Goal: Information Seeking & Learning: Learn about a topic

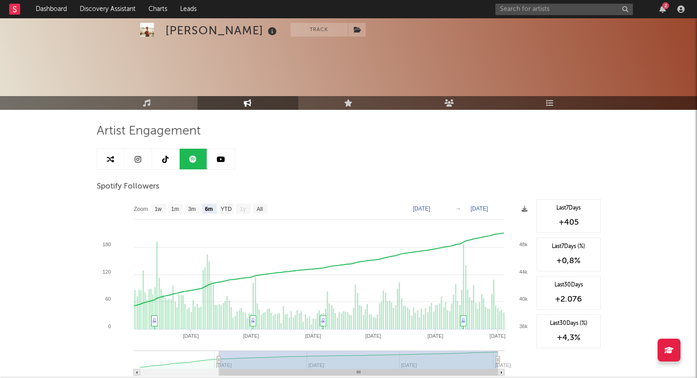
select select "6m"
select select "All"
select select "1w"
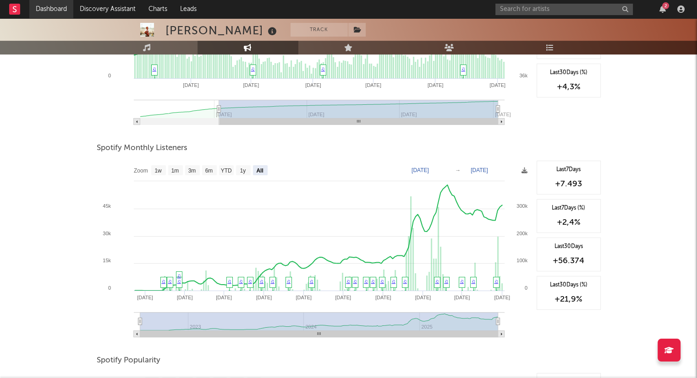
click at [62, 10] on link "Dashboard" at bounding box center [51, 9] width 44 height 18
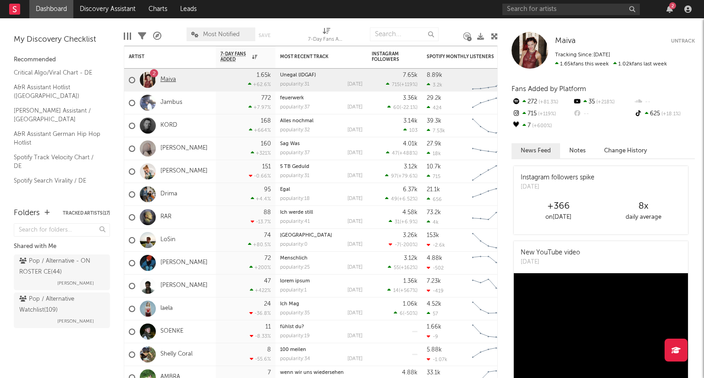
click at [169, 82] on link "Maiva" at bounding box center [168, 80] width 16 height 8
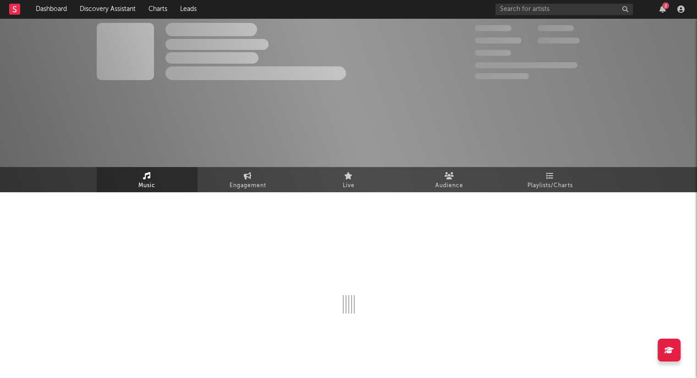
select select "6m"
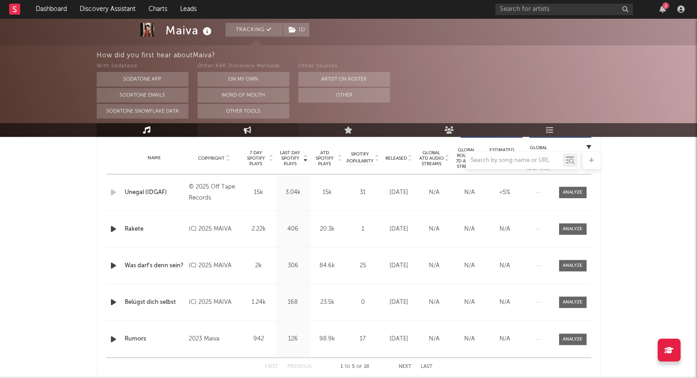
scroll to position [365, 0]
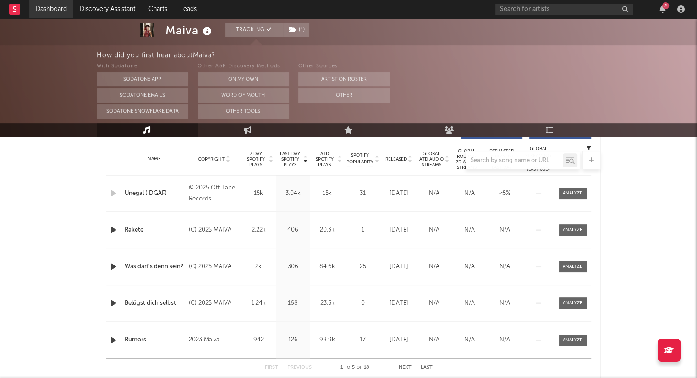
click at [67, 6] on link "Dashboard" at bounding box center [51, 9] width 44 height 18
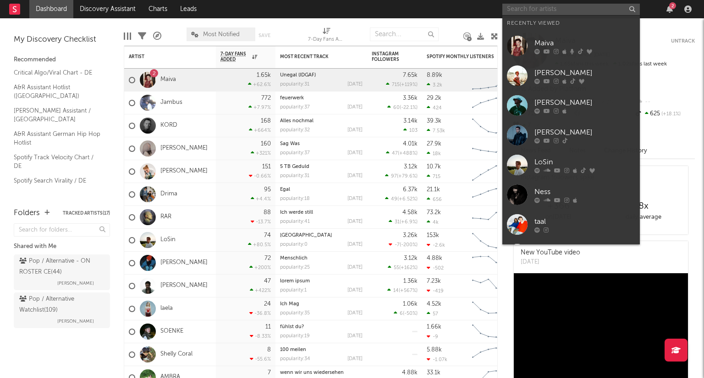
click at [528, 7] on input "text" at bounding box center [570, 9] width 137 height 11
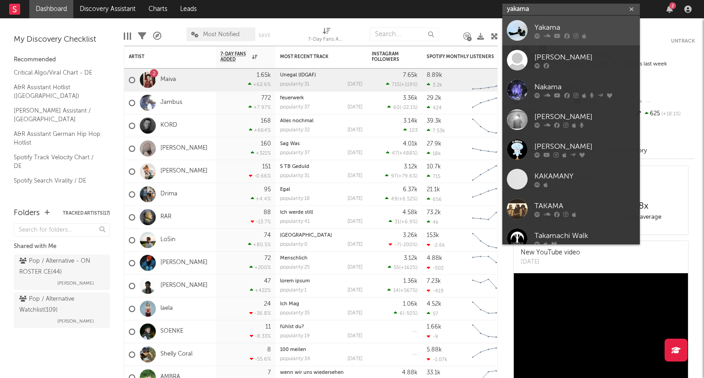
type input "yakama"
click at [564, 26] on div "Yakama" at bounding box center [584, 27] width 101 height 11
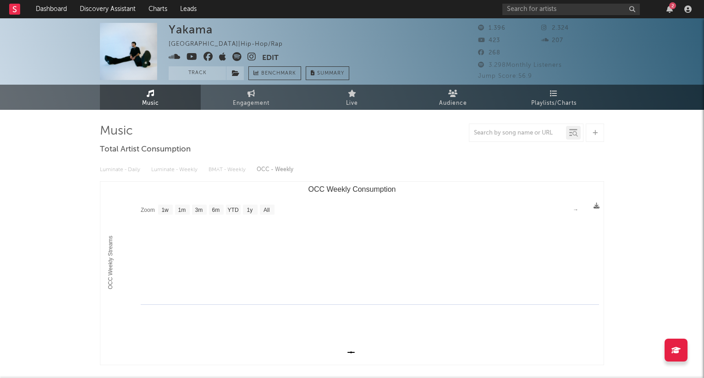
select select "1w"
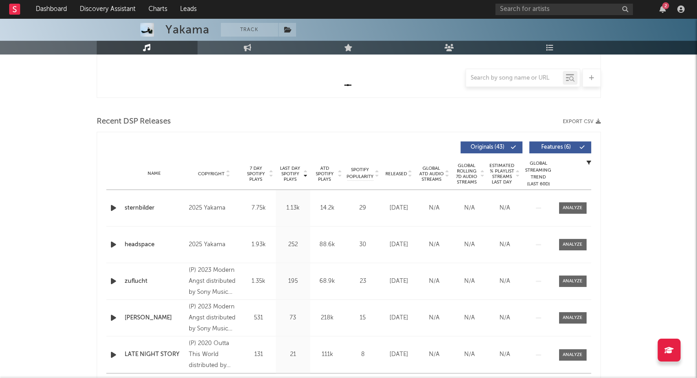
scroll to position [267, 0]
